Goal: Navigation & Orientation: Go to known website

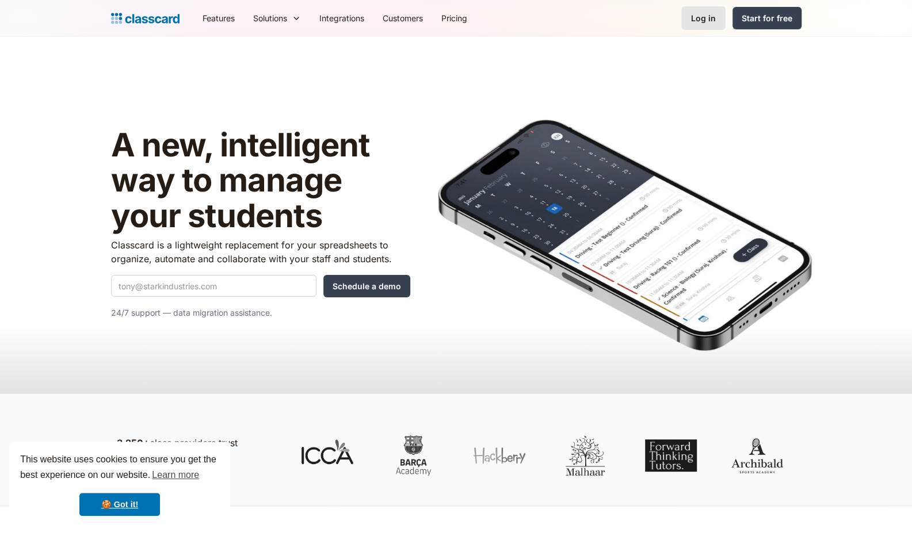
click at [714, 22] on div "Log in" at bounding box center [703, 18] width 25 height 12
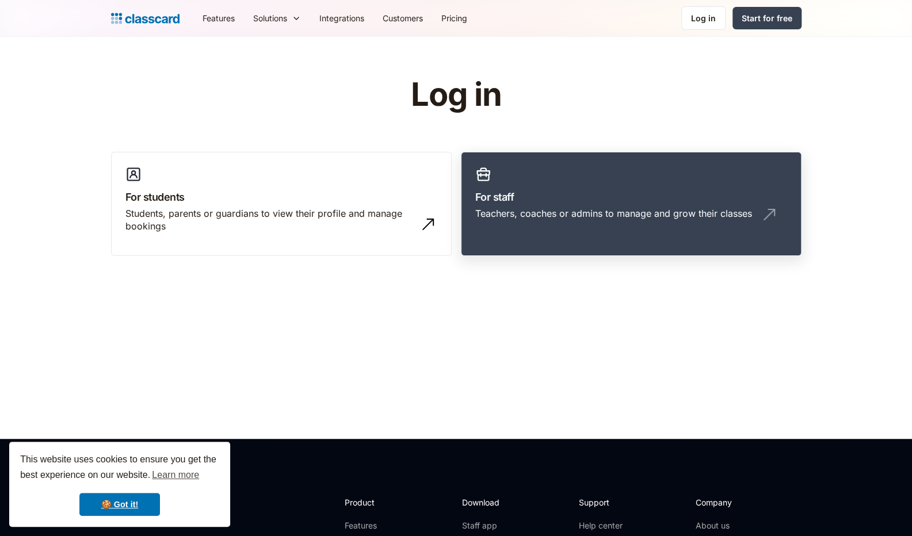
click at [564, 184] on link "For staff Teachers, coaches or admins to manage and grow their classes" at bounding box center [631, 204] width 341 height 105
